Goal: Browse casually: Explore the website without a specific task or goal

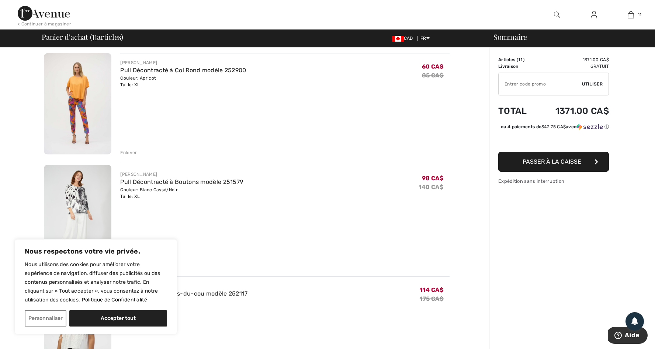
scroll to position [53, 0]
click at [77, 201] on img at bounding box center [77, 216] width 67 height 101
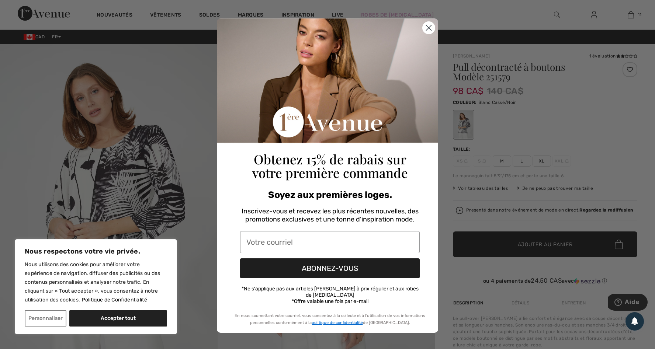
click at [430, 27] on circle "Close dialog" at bounding box center [429, 28] width 12 height 12
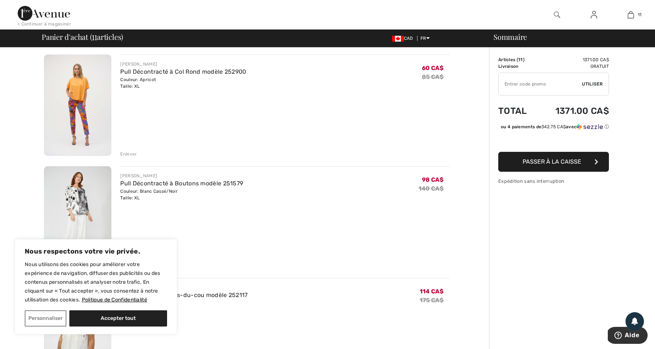
click at [80, 93] on img at bounding box center [77, 105] width 67 height 101
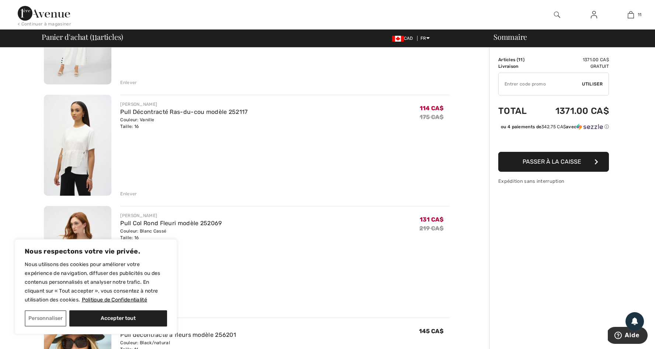
scroll to position [237, 0]
click at [73, 151] on img at bounding box center [77, 144] width 67 height 101
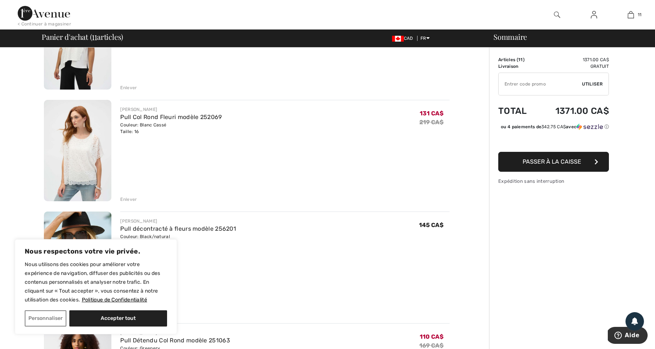
scroll to position [344, 0]
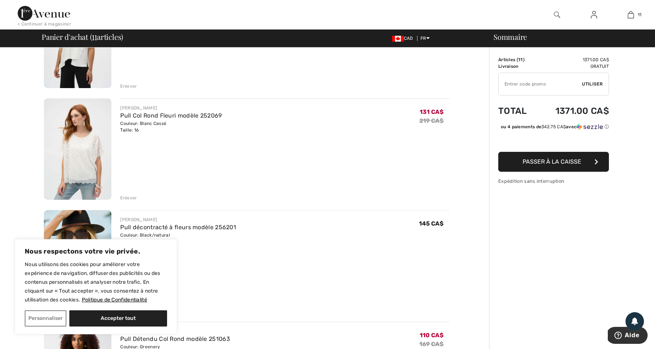
click at [77, 152] on img at bounding box center [77, 148] width 67 height 101
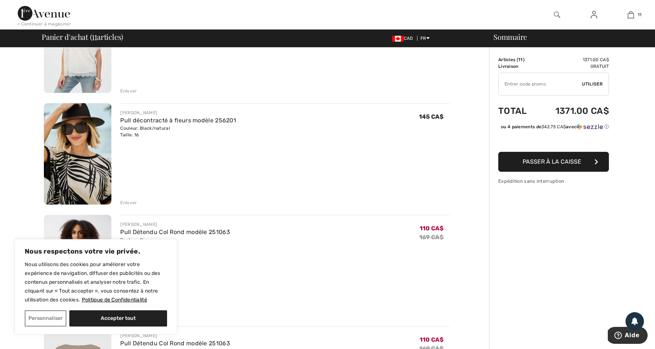
scroll to position [457, 0]
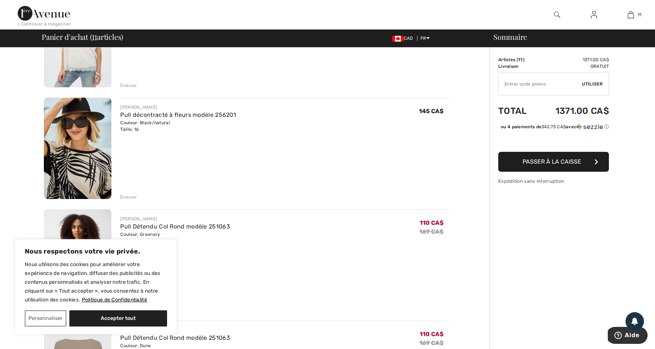
click at [79, 160] on img at bounding box center [77, 148] width 67 height 101
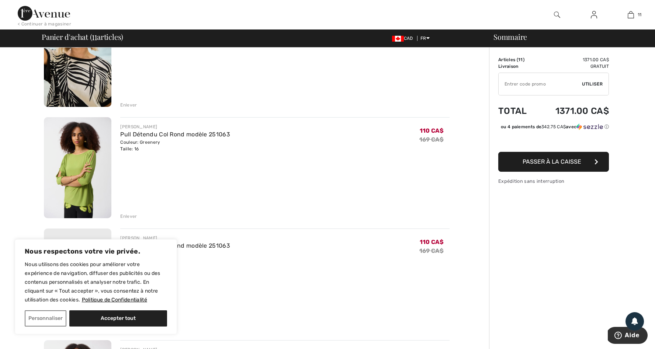
scroll to position [551, 0]
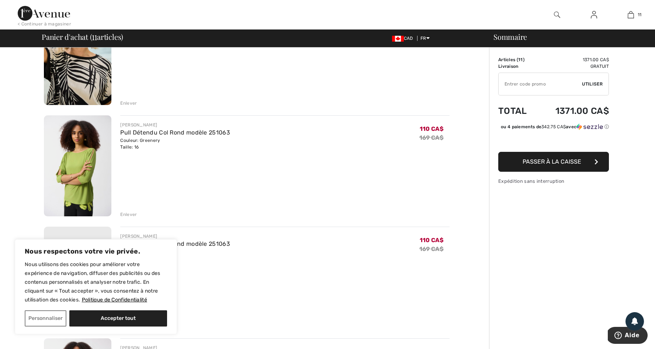
click at [80, 162] on img at bounding box center [77, 165] width 67 height 101
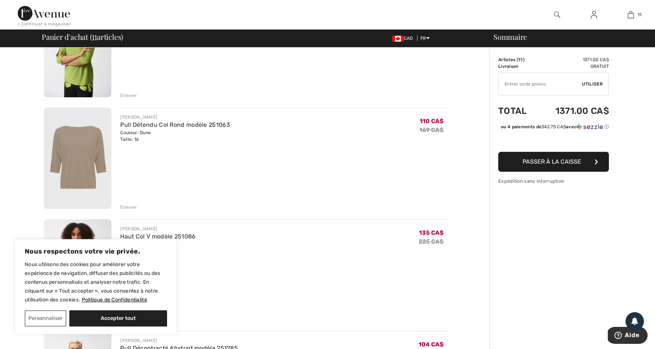
scroll to position [674, 0]
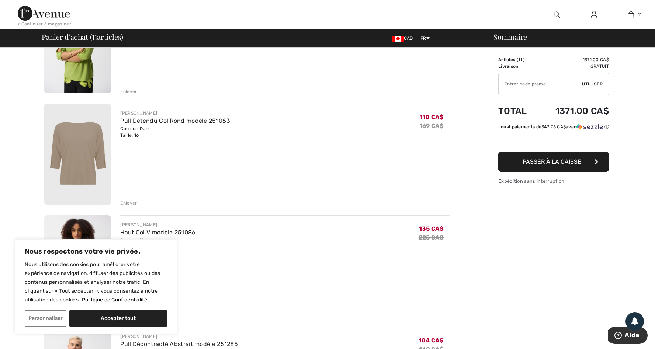
click at [86, 146] on img at bounding box center [77, 154] width 67 height 101
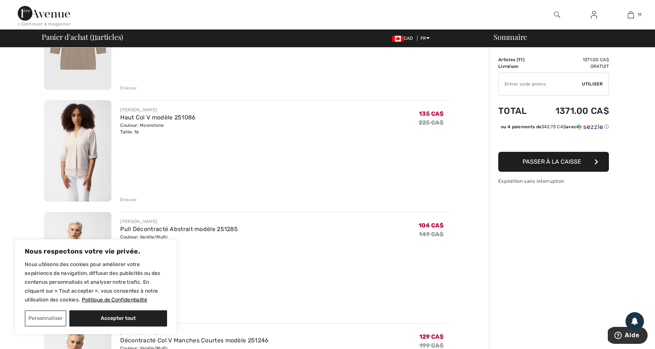
scroll to position [792, 0]
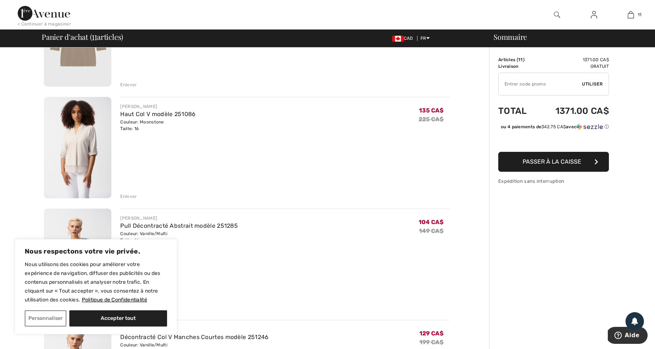
click at [81, 156] on img at bounding box center [77, 147] width 67 height 101
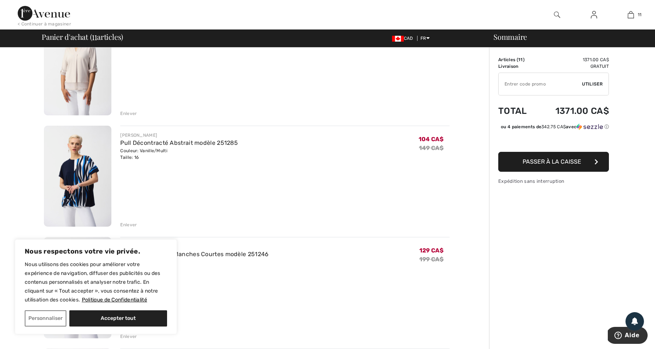
scroll to position [877, 0]
click at [80, 169] on img at bounding box center [77, 174] width 67 height 101
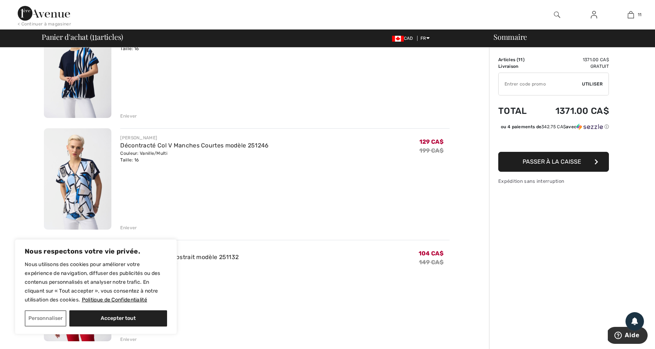
scroll to position [985, 0]
click at [84, 175] on img at bounding box center [77, 178] width 67 height 101
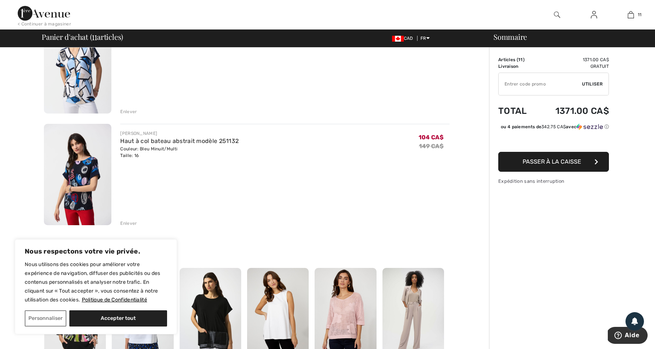
scroll to position [1103, 0]
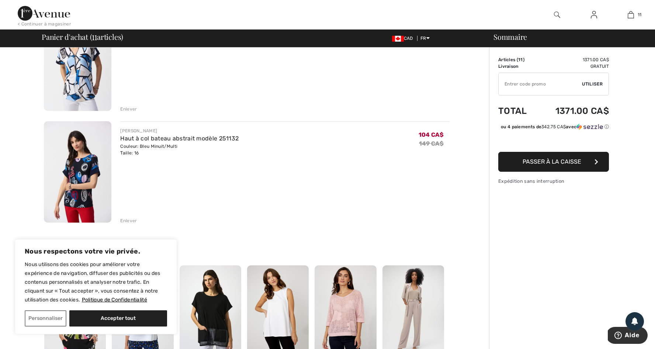
click at [85, 169] on img at bounding box center [77, 171] width 67 height 101
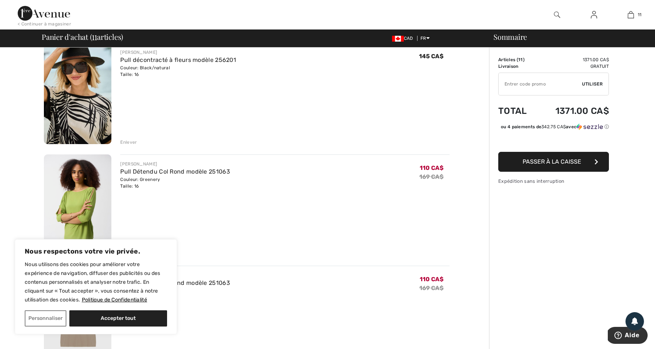
scroll to position [510, 0]
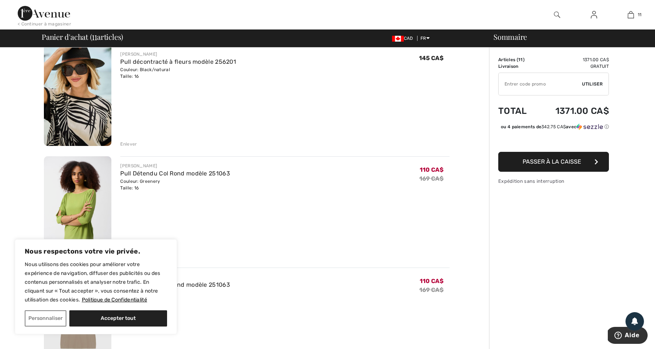
click at [82, 181] on img at bounding box center [77, 206] width 67 height 101
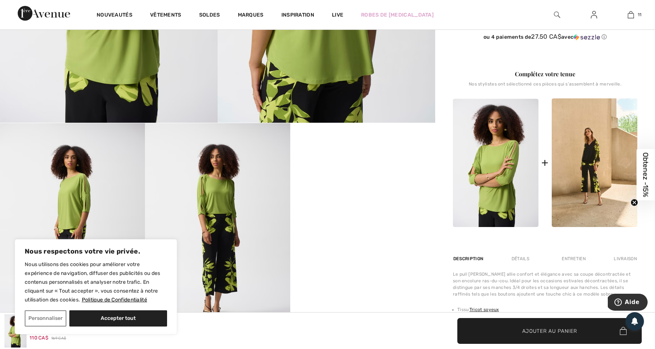
scroll to position [247, 0]
